Goal: Task Accomplishment & Management: Use online tool/utility

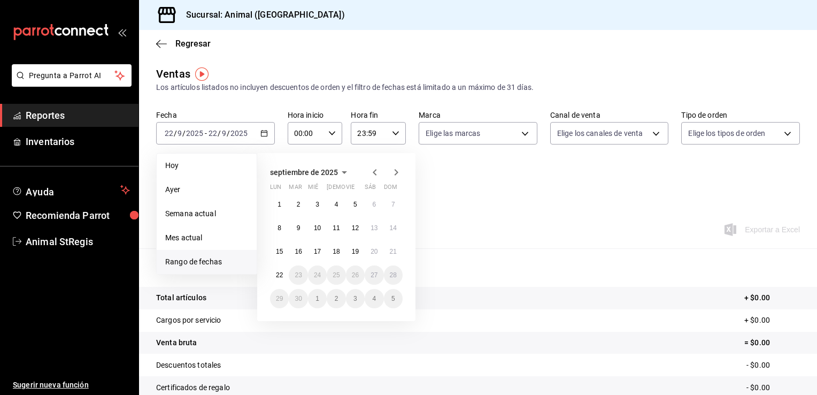
drag, startPoint x: 0, startPoint y: 0, endPoint x: 323, endPoint y: 57, distance: 327.9
click at [323, 57] on div "Regresar" at bounding box center [478, 43] width 678 height 27
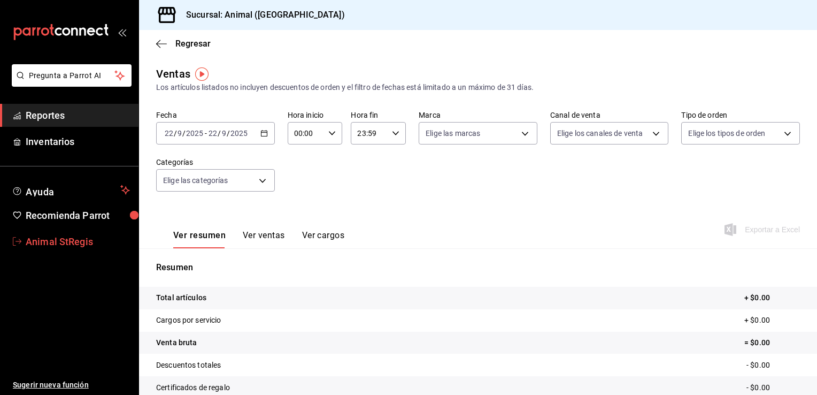
click at [67, 241] on span "Animal StRegis" at bounding box center [78, 241] width 104 height 14
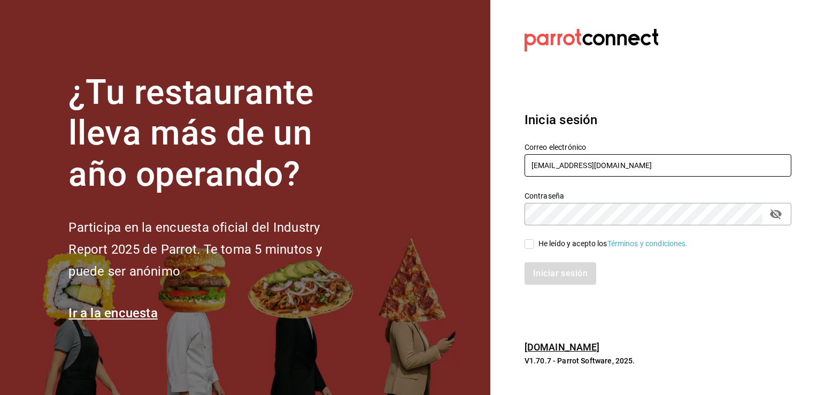
click at [697, 164] on input "[EMAIL_ADDRESS][DOMAIN_NAME]" at bounding box center [658, 165] width 267 height 22
type input "[EMAIL_ADDRESS][DOMAIN_NAME]"
click at [530, 245] on input "He leído y acepto los Términos y condiciones." at bounding box center [530, 244] width 10 height 10
checkbox input "true"
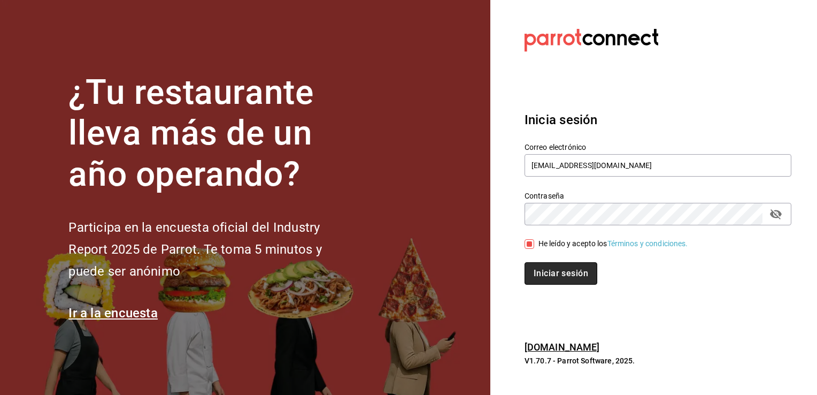
click at [556, 276] on button "Iniciar sesión" at bounding box center [561, 273] width 73 height 22
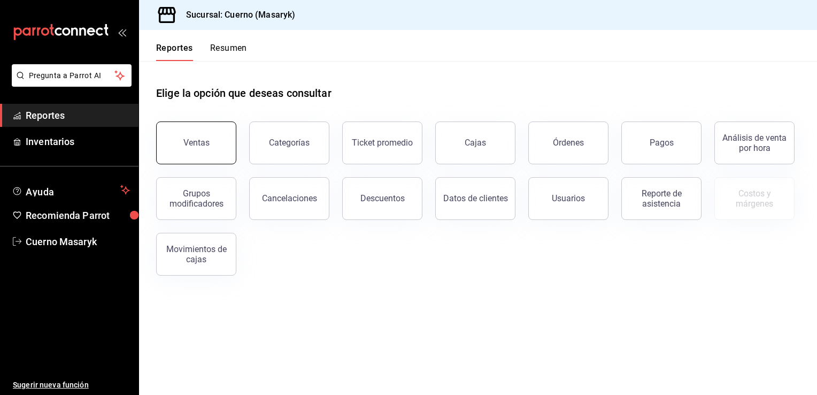
click at [220, 142] on button "Ventas" at bounding box center [196, 142] width 80 height 43
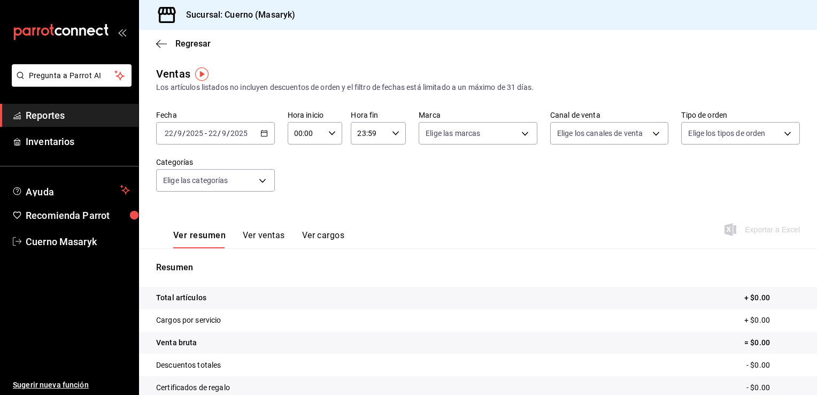
click at [264, 138] on div "[DATE] [DATE] - [DATE] [DATE]" at bounding box center [215, 133] width 119 height 22
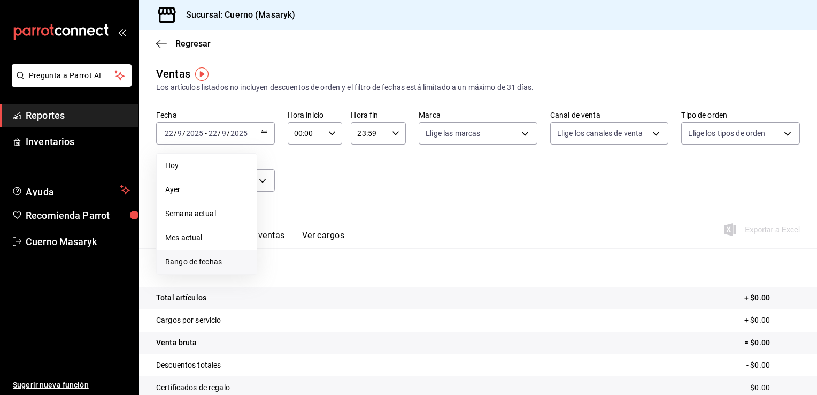
click at [207, 265] on span "Rango de fechas" at bounding box center [206, 261] width 83 height 11
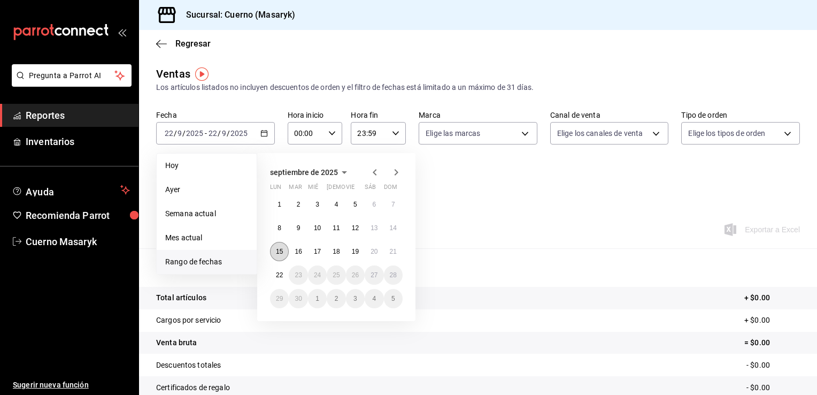
click at [278, 252] on abbr "15" at bounding box center [279, 251] width 7 height 7
click at [280, 254] on abbr "15" at bounding box center [279, 251] width 7 height 7
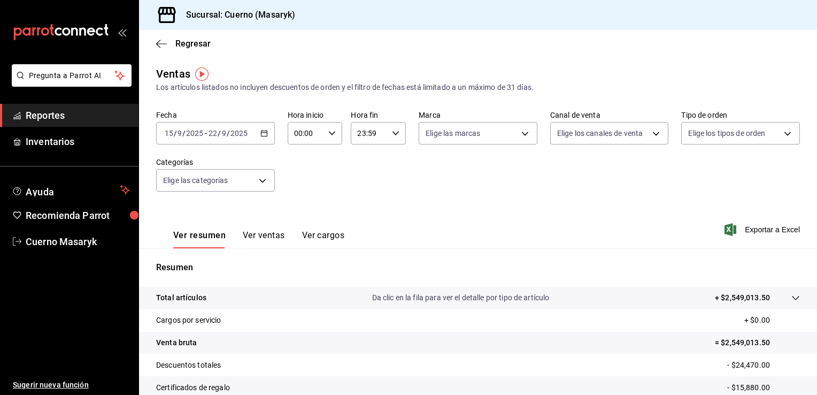
click at [327, 140] on div "00:00 Hora inicio" at bounding box center [315, 133] width 55 height 22
click at [295, 208] on button "05" at bounding box center [299, 200] width 23 height 21
type input "05:00"
click at [397, 136] on div at bounding box center [408, 197] width 817 height 395
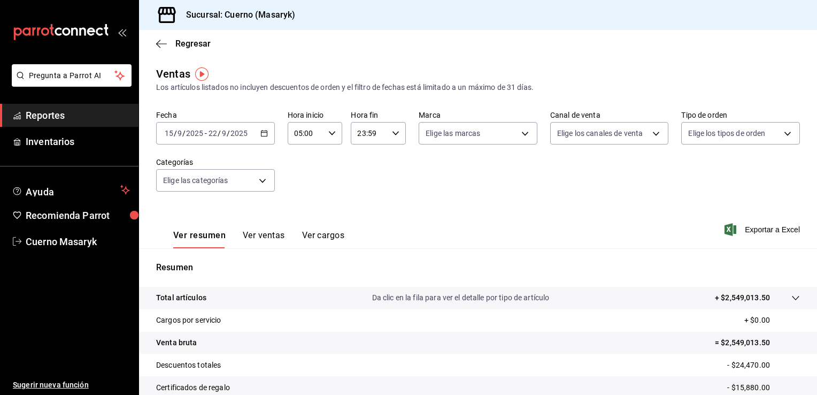
click at [397, 136] on div "23:59 Hora fin" at bounding box center [378, 133] width 55 height 22
click at [360, 191] on span "05" at bounding box center [362, 186] width 10 height 9
click at [391, 138] on div at bounding box center [408, 197] width 817 height 395
click at [392, 137] on div "05:59 Hora fin" at bounding box center [378, 133] width 55 height 22
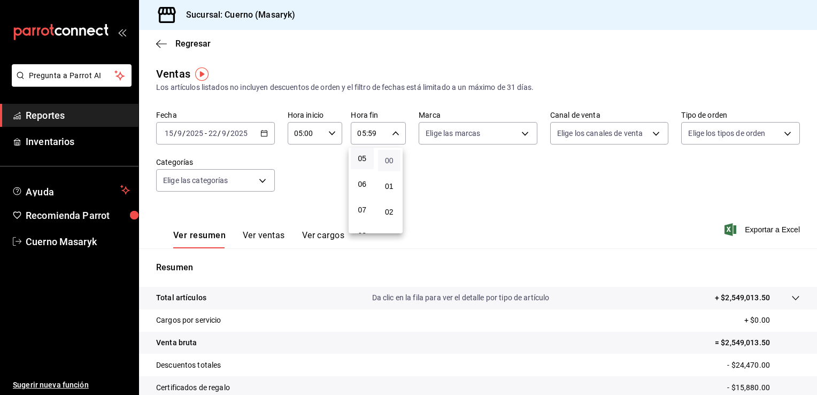
click at [390, 165] on span "00" at bounding box center [389, 160] width 10 height 9
type input "05:00"
click at [519, 137] on div at bounding box center [408, 197] width 817 height 395
click at [519, 136] on body "Pregunta a Parrot AI Reportes Inventarios Ayuda Recomienda Parrot Cuerno Masary…" at bounding box center [408, 197] width 817 height 395
click at [472, 209] on span "Cuerno (CDMX)" at bounding box center [486, 210] width 83 height 11
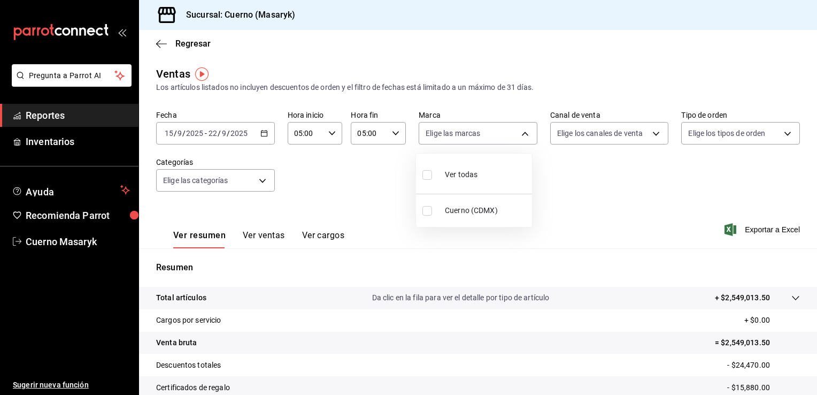
type input "4ea0d660-02b3-4785-bb88-48b5ef6e196c"
checkbox input "true"
click at [620, 136] on div at bounding box center [408, 197] width 817 height 395
click at [647, 132] on body "Pregunta a Parrot AI Reportes Inventarios Ayuda Recomienda Parrot Cuerno Masary…" at bounding box center [408, 197] width 817 height 395
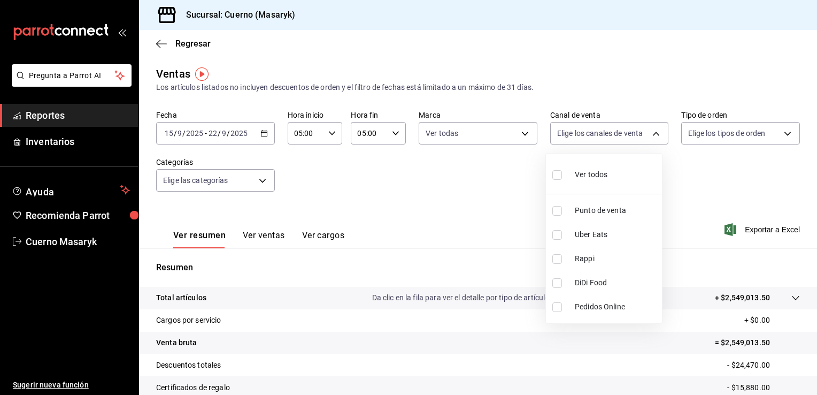
click at [611, 170] on li "Ver todos" at bounding box center [604, 174] width 116 height 32
type input "PARROT,UBER_EATS,RAPPI,DIDI_FOOD,ONLINE"
checkbox input "true"
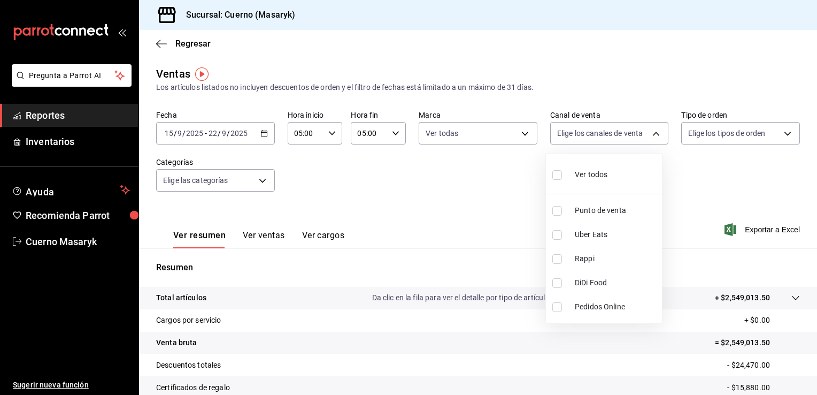
checkbox input "true"
click at [740, 134] on div at bounding box center [408, 197] width 817 height 395
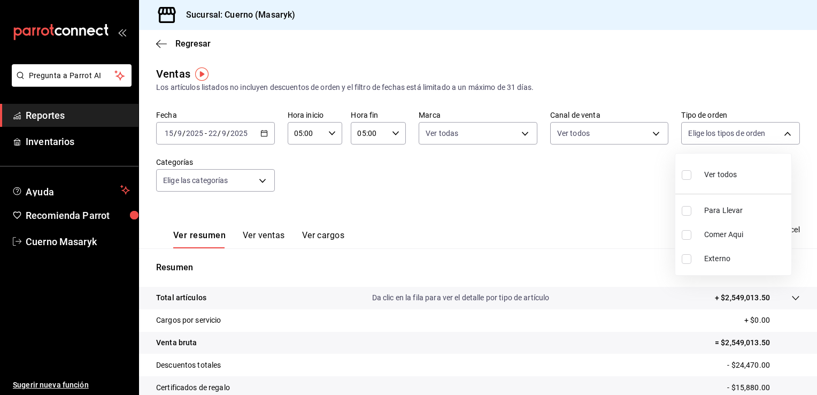
click at [740, 134] on body "Pregunta a Parrot AI Reportes Inventarios Ayuda Recomienda Parrot Cuerno Masary…" at bounding box center [408, 197] width 817 height 395
click at [722, 179] on span "Ver todos" at bounding box center [720, 174] width 33 height 11
type input "d8208262-291b-4595-bbfa-ed1e8660efdb,73ecdc8a-b505-4242-b24a-d5f1595b9b0a,EXTER…"
checkbox input "true"
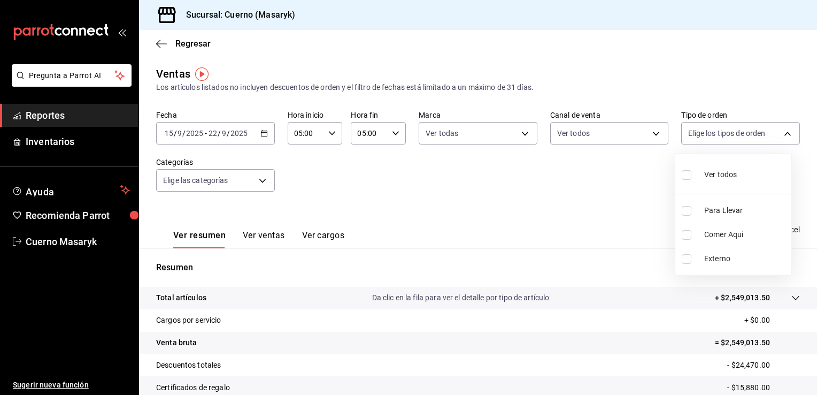
checkbox input "true"
click at [264, 184] on div at bounding box center [408, 197] width 817 height 395
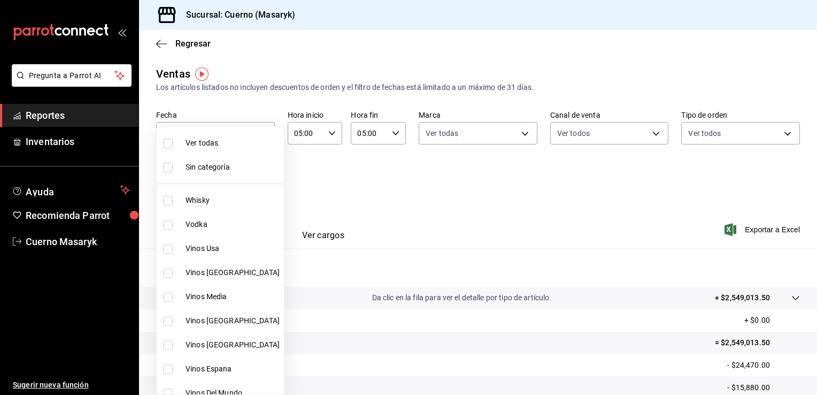
click at [261, 180] on body "Pregunta a Parrot AI Reportes Inventarios Ayuda Recomienda Parrot Cuerno Masary…" at bounding box center [408, 197] width 817 height 395
click at [244, 145] on span "Ver todas" at bounding box center [233, 142] width 94 height 11
type input "c67b51a2-384c-483e-a5be-40afd3eac247,ec1a4520-4a99-4810-921e-4abf40ebc8c6,cd2d5…"
checkbox input "true"
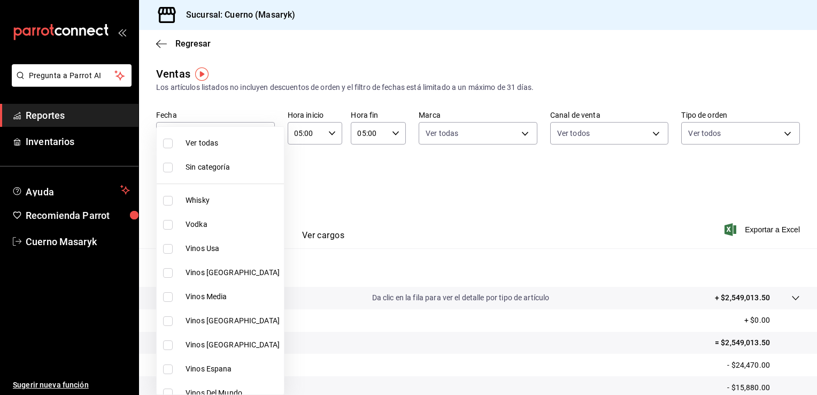
checkbox input "true"
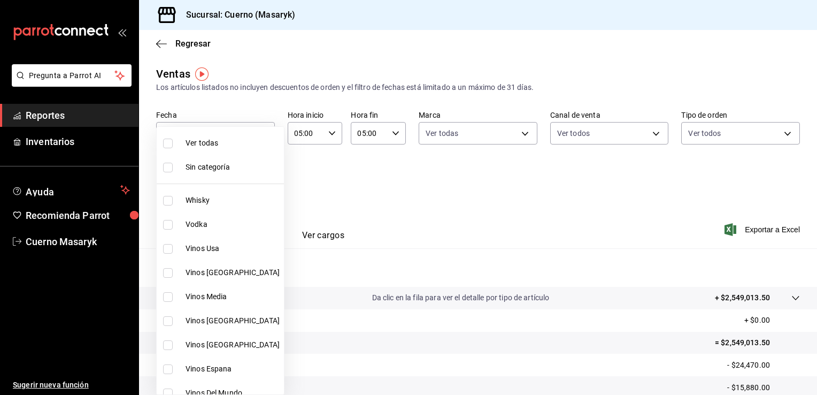
checkbox input "true"
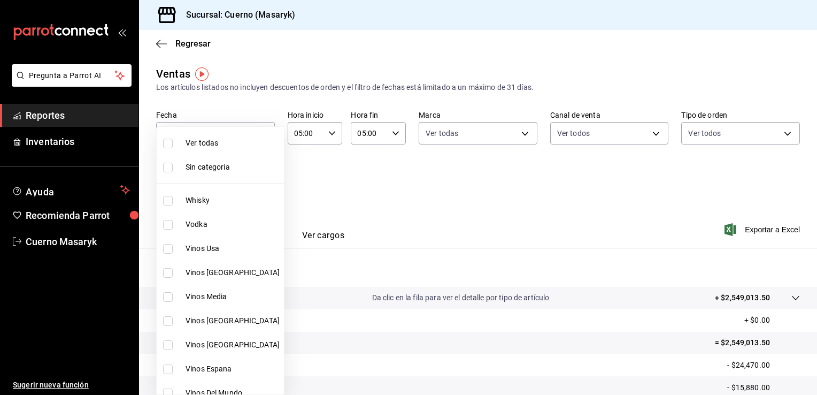
checkbox input "true"
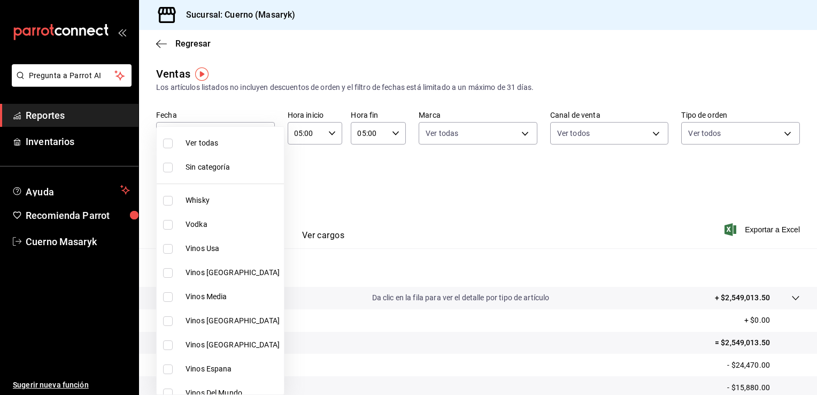
checkbox input "true"
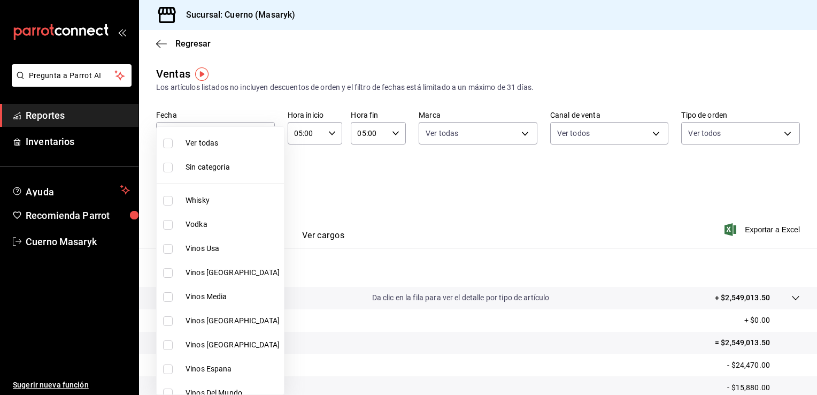
checkbox input "true"
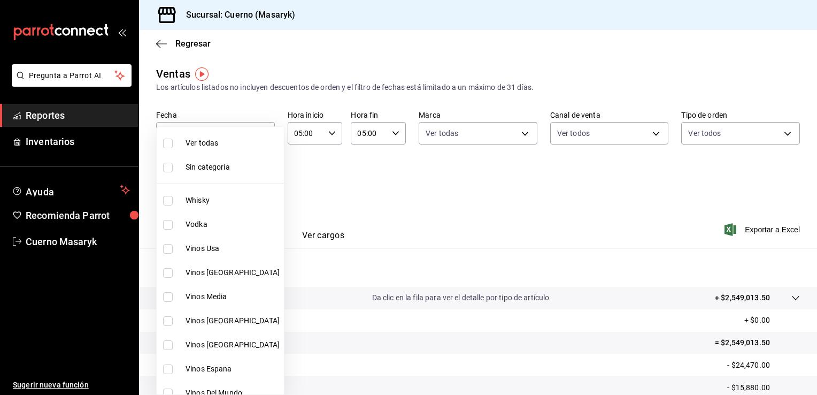
checkbox input "true"
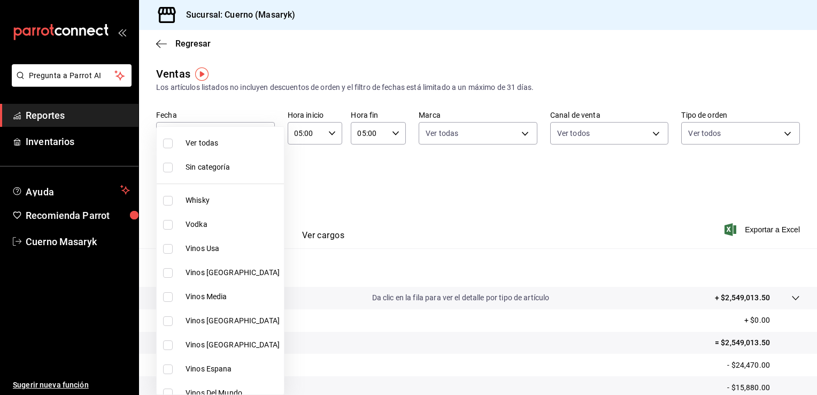
checkbox input "true"
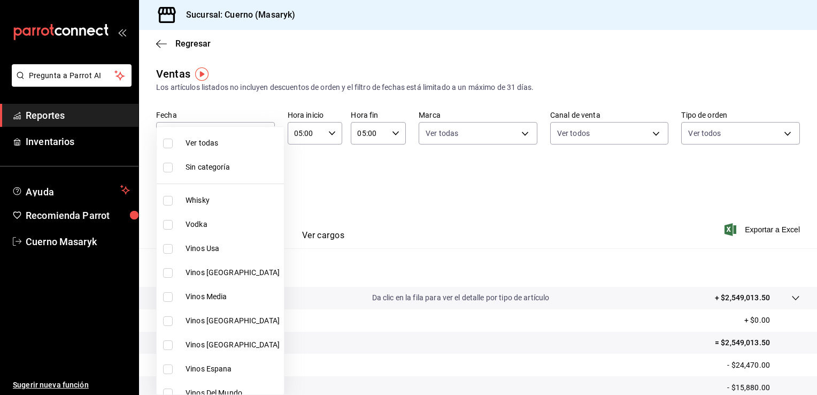
checkbox input "true"
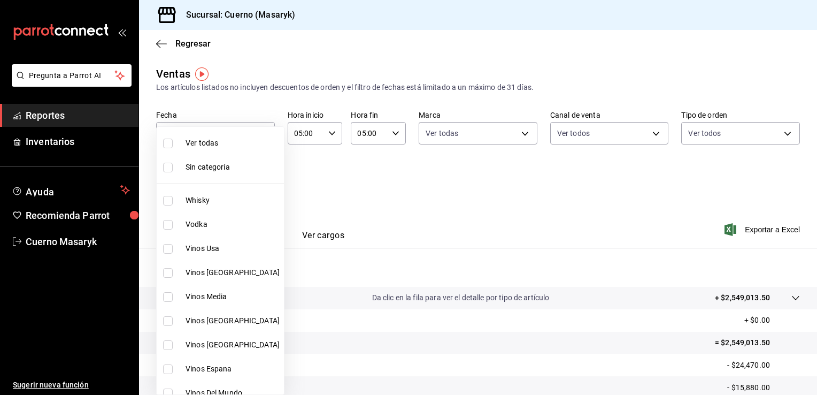
checkbox input "true"
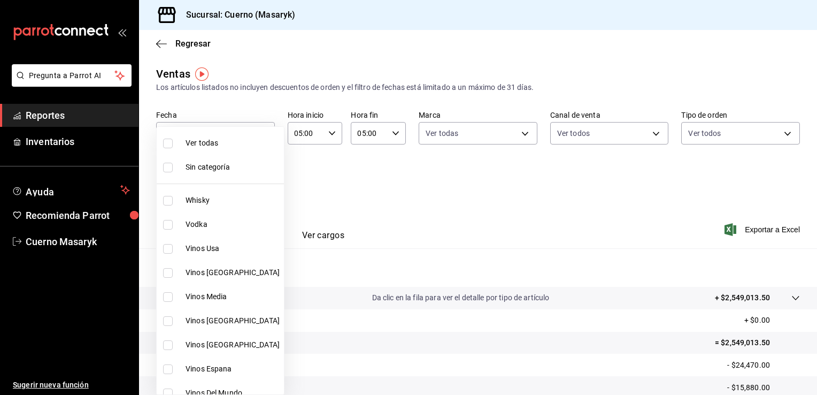
checkbox input "true"
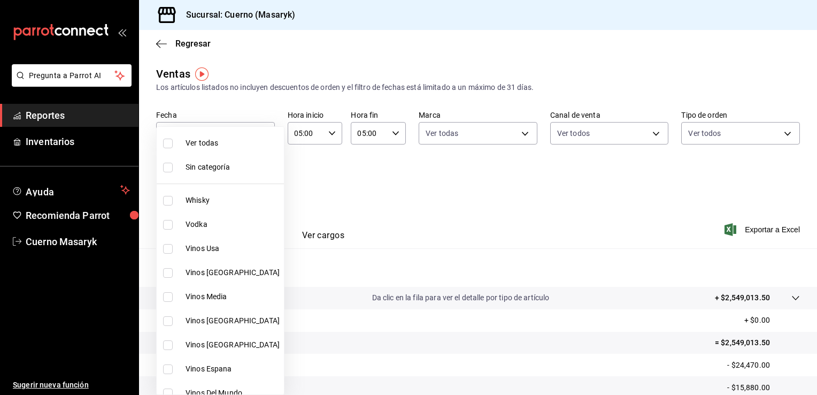
checkbox input "true"
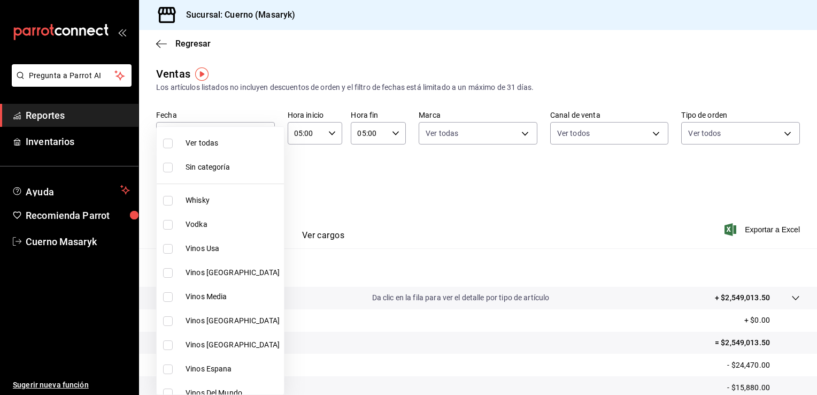
checkbox input "true"
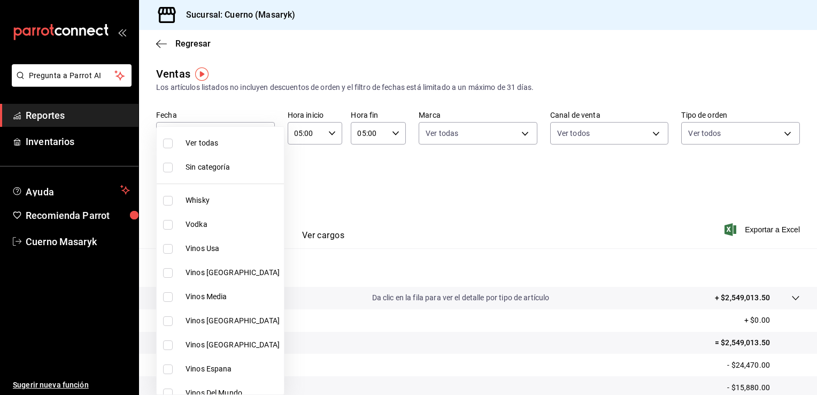
checkbox input "true"
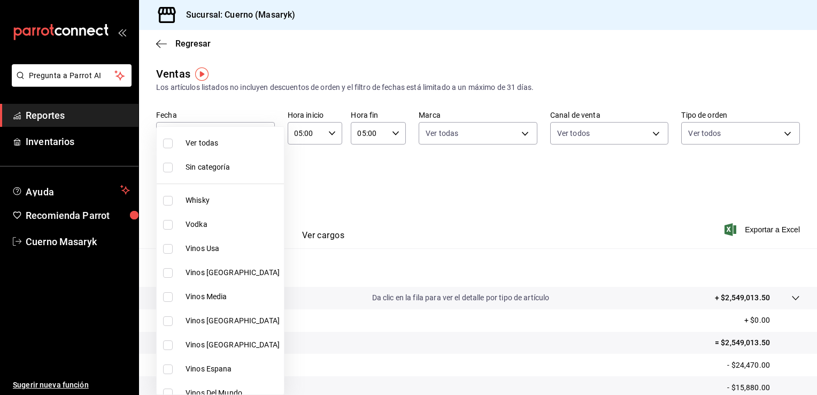
checkbox input "true"
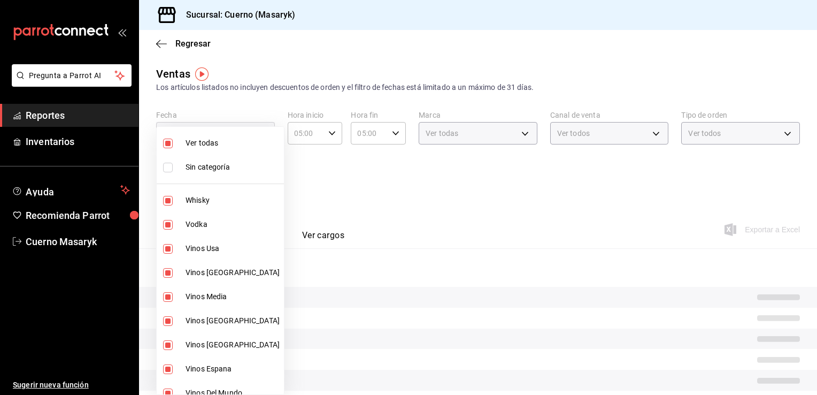
click at [401, 187] on div at bounding box center [408, 197] width 817 height 395
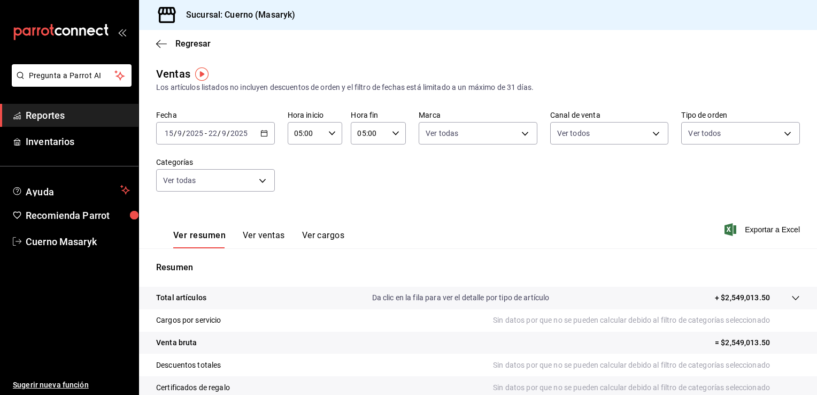
click at [598, 183] on div "Fecha [DATE] [DATE] - [DATE] [DATE] Hora inicio 05:00 Hora inicio Hora fin 05:0…" at bounding box center [478, 157] width 644 height 94
click at [746, 229] on span "Exportar a Excel" at bounding box center [763, 229] width 73 height 13
